Goal: Task Accomplishment & Management: Complete application form

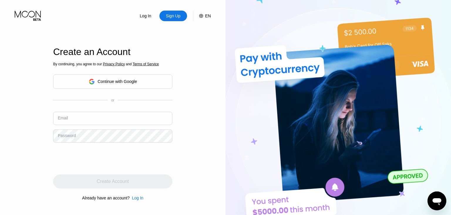
click at [82, 113] on input "text" at bounding box center [112, 118] width 119 height 13
paste input "[EMAIL_ADDRESS][DOMAIN_NAME]"
type input "[EMAIL_ADDRESS][DOMAIN_NAME]"
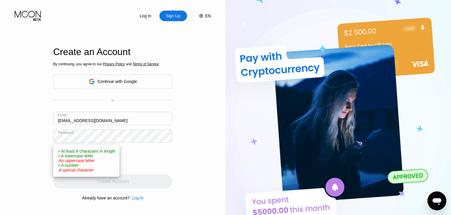
click at [176, 161] on div "Log In Sign Up EN Language English Save Create an Account By continuing, you ag…" at bounding box center [112, 118] width 225 height 236
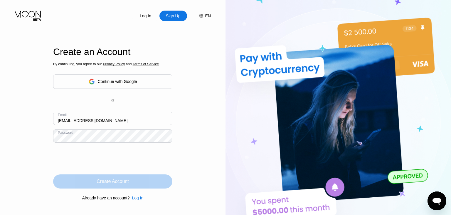
drag, startPoint x: 112, startPoint y: 180, endPoint x: 166, endPoint y: 153, distance: 61.2
click at [112, 180] on div "Create Account" at bounding box center [113, 181] width 32 height 6
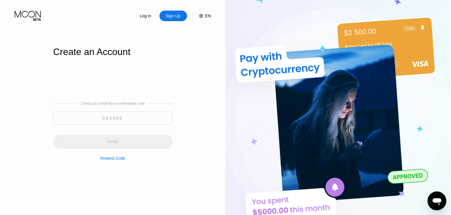
click at [111, 122] on input at bounding box center [112, 117] width 119 height 13
paste input "583222"
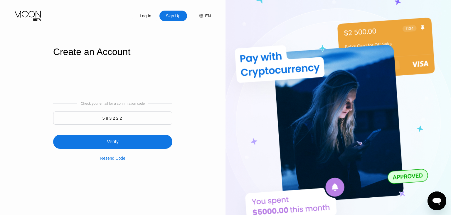
type input "583222"
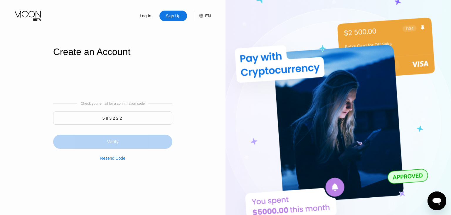
drag, startPoint x: 116, startPoint y: 139, endPoint x: 166, endPoint y: 110, distance: 57.5
click at [119, 137] on div "Verify" at bounding box center [112, 141] width 119 height 14
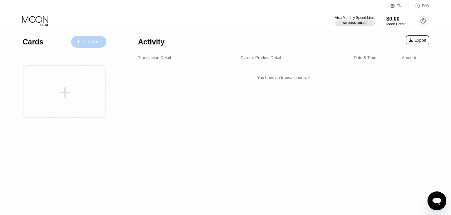
click at [87, 42] on div "New Card" at bounding box center [91, 41] width 18 height 5
